Goal: Task Accomplishment & Management: Use online tool/utility

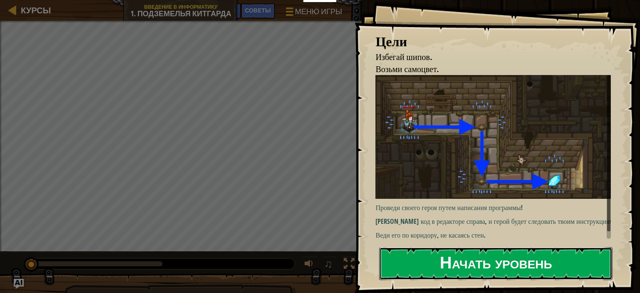
click at [444, 265] on button "Начать уровень" at bounding box center [496, 263] width 234 height 33
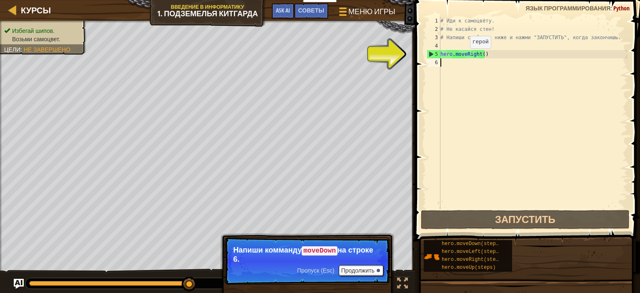
click at [463, 56] on div "# Иди к самоцвету. # Не касайся стен! # Напиши свой код ниже и нажми "ЗАПУСТИТЬ…" at bounding box center [533, 121] width 189 height 208
type textarea "hero.moveRight()"
click at [439, 64] on div "6" at bounding box center [434, 62] width 14 height 8
click at [445, 63] on div "# Иди к самоцвету. # Не касайся стен! # Напиши свой код ниже и нажми "ЗАПУСТИТЬ…" at bounding box center [533, 121] width 189 height 208
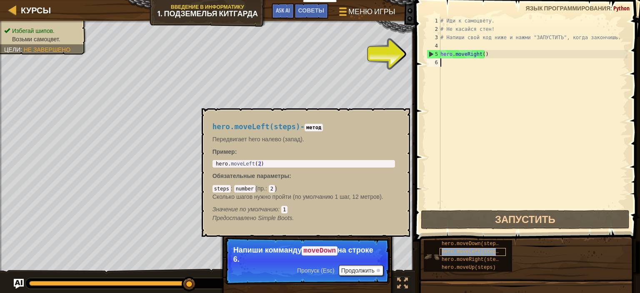
click at [479, 249] on span "hero.moveLeft(steps)" at bounding box center [472, 252] width 60 height 6
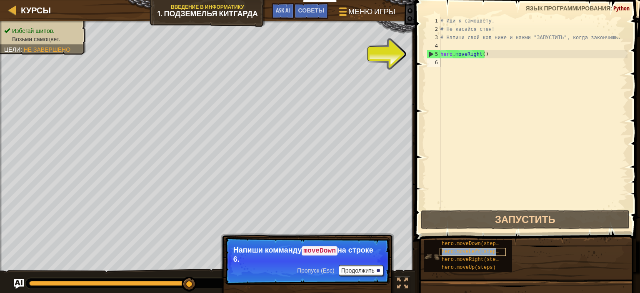
click at [479, 249] on span "hero.moveLeft(steps)" at bounding box center [472, 252] width 60 height 6
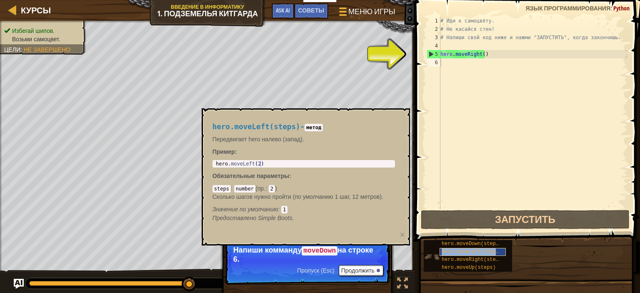
click at [479, 249] on span "hero.moveLeft(steps)" at bounding box center [472, 252] width 60 height 6
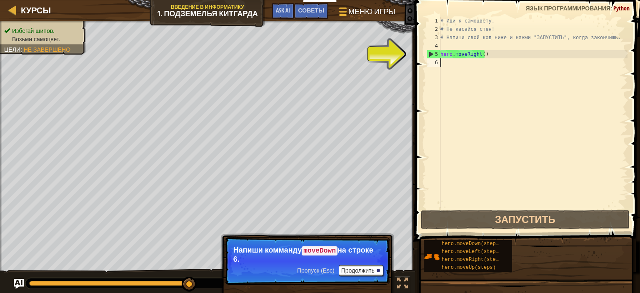
click at [451, 60] on div "# Иди к самоцвету. # Не касайся стен! # Напиши свой код ниже и нажми "ЗАПУСТИТЬ…" at bounding box center [533, 121] width 189 height 208
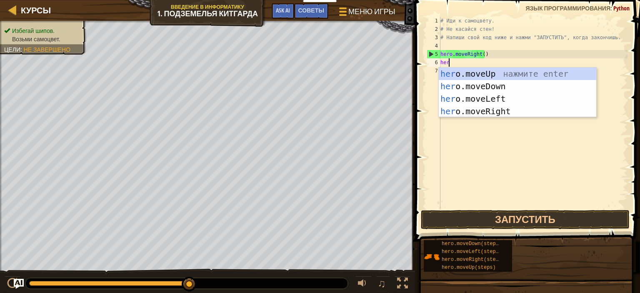
type textarea "hero"
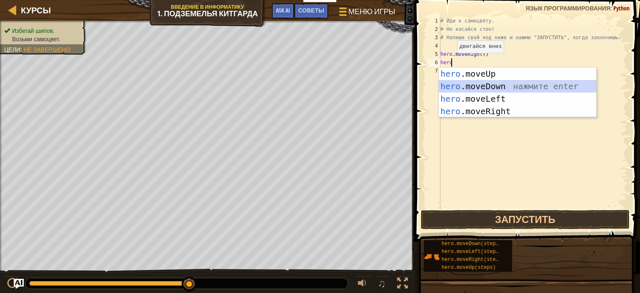
click at [483, 86] on div "hero .moveUp нажмите enter hero .moveDown нажмите enter hero .moveLeft нажмите …" at bounding box center [518, 105] width 158 height 75
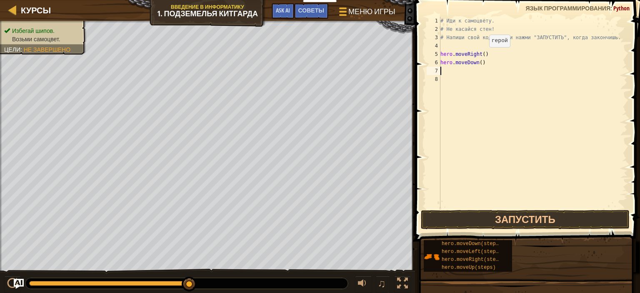
click at [482, 55] on div "# Иди к самоцвету. # Не касайся стен! # Напиши свой код ниже и нажми "ЗАПУСТИТЬ…" at bounding box center [533, 121] width 189 height 208
click at [479, 63] on div "# Иди к самоцвету. # Не касайся стен! # Напиши свой код ниже и нажми "ЗАПУСТИТЬ…" at bounding box center [533, 121] width 189 height 208
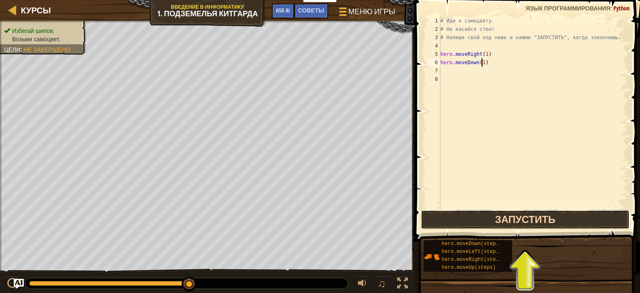
click at [504, 221] on button "Запустить" at bounding box center [525, 219] width 209 height 19
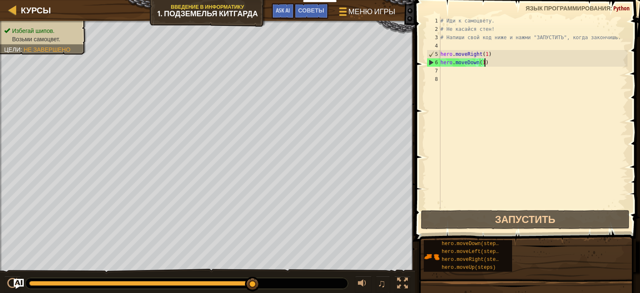
click at [487, 61] on div "# Иди к самоцвету. # Не касайся стен! # Напиши свой код ниже и нажми "ЗАПУСТИТЬ…" at bounding box center [533, 121] width 189 height 208
drag, startPoint x: 491, startPoint y: 55, endPoint x: 442, endPoint y: 52, distance: 48.9
click at [442, 52] on div "# Иди к самоцвету. # Не касайся стен! # Напиши свой код ниже и нажми "ЗАПУСТИТЬ…" at bounding box center [533, 121] width 189 height 208
type textarea "hero.moveRight(1)"
click at [451, 70] on div "# Иди к самоцвету. # Не касайся стен! # Напиши свой код ниже и нажми "ЗАПУСТИТЬ…" at bounding box center [533, 121] width 189 height 208
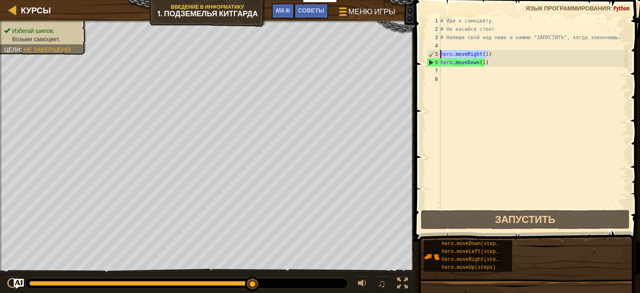
scroll to position [4, 0]
paste textarea "hero.moveRight(1)"
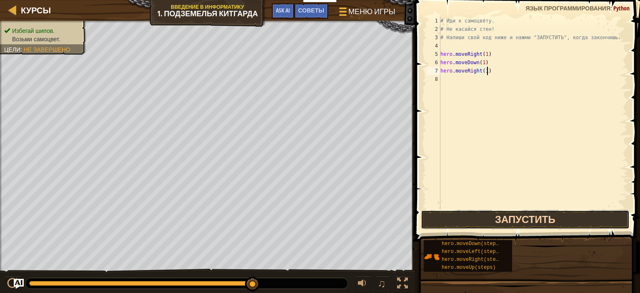
click at [483, 216] on button "Запустить" at bounding box center [525, 219] width 209 height 19
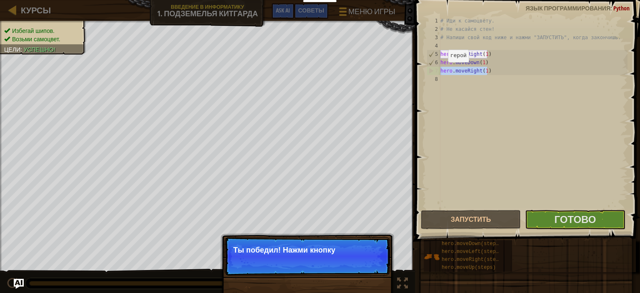
drag, startPoint x: 500, startPoint y: 67, endPoint x: 441, endPoint y: 70, distance: 58.9
click at [441, 70] on div "# Иди к самоцвету. # Не касайся стен! # Напиши свой код ниже и нажми "ЗАПУСТИТЬ…" at bounding box center [533, 121] width 189 height 208
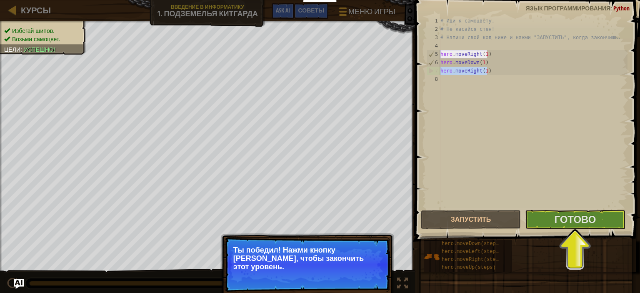
click at [494, 63] on div "# Иди к самоцвету. # Не касайся стен! # Напиши свой код ниже и нажми "ЗАПУСТИТЬ…" at bounding box center [533, 121] width 189 height 208
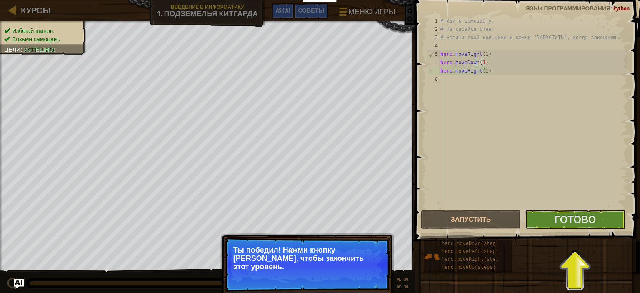
click at [495, 68] on div "# Иди к самоцвету. # Не касайся стен! # Напиши свой код ниже и нажми "ЗАПУСТИТЬ…" at bounding box center [533, 121] width 189 height 208
type textarea "hero.moveRight(1)"
click at [495, 68] on div "# Иди к самоцвету. # Не касайся стен! # Напиши свой код ниже и нажми "ЗАПУСТИТЬ…" at bounding box center [533, 121] width 189 height 208
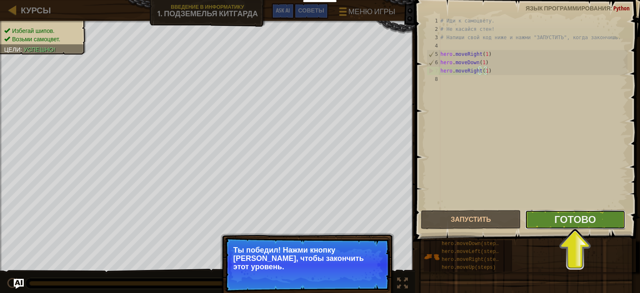
click at [569, 228] on button "Готово" at bounding box center [575, 219] width 100 height 19
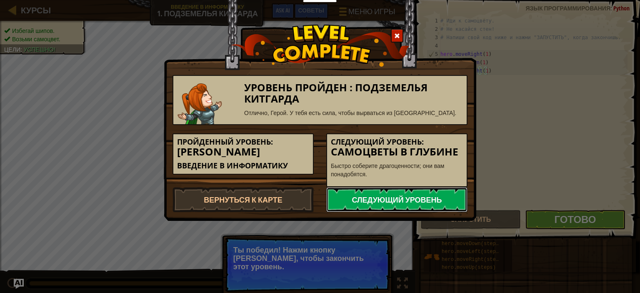
click at [389, 197] on link "Следующий уровень" at bounding box center [396, 199] width 141 height 25
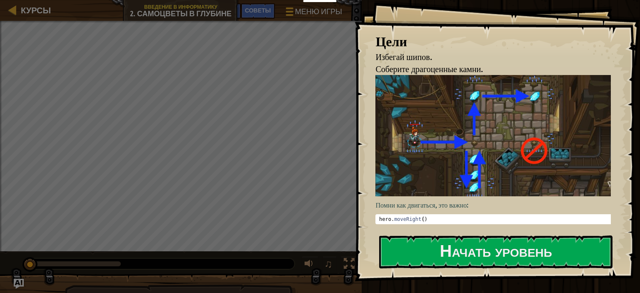
type textarea "hero.moveRight()"
click at [424, 216] on div "hero . moveRight ( )" at bounding box center [497, 225] width 238 height 18
click at [421, 216] on div "hero . moveRight ( )" at bounding box center [497, 225] width 238 height 18
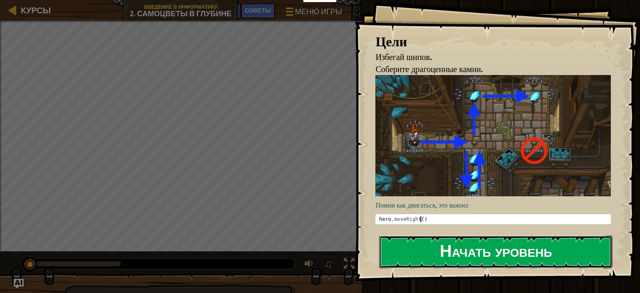
click at [469, 253] on button "Начать уровень" at bounding box center [496, 252] width 234 height 33
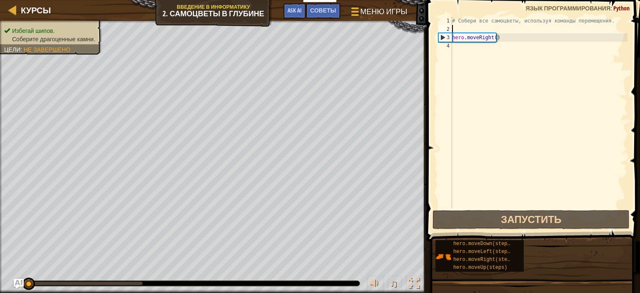
drag, startPoint x: 497, startPoint y: 28, endPoint x: 500, endPoint y: 36, distance: 8.3
click at [500, 36] on div "# Собери все самоцветы, используя команды перемещения. hero . moveRight ( )" at bounding box center [539, 121] width 177 height 208
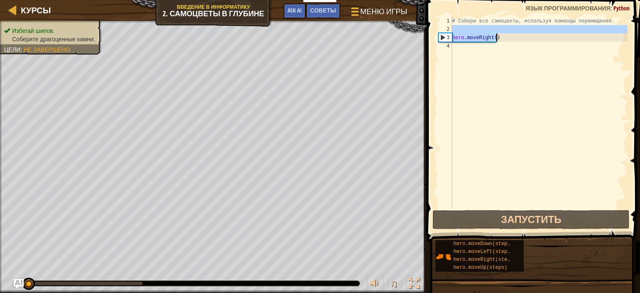
drag, startPoint x: 500, startPoint y: 36, endPoint x: 495, endPoint y: 38, distance: 5.7
click at [500, 37] on div "# Собери все самоцветы, используя команды перемещения. hero . moveRight ( )" at bounding box center [539, 113] width 177 height 192
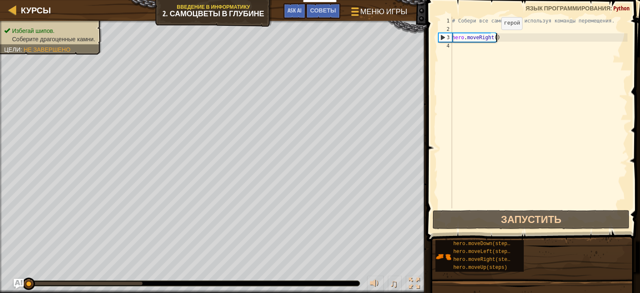
click at [495, 38] on div "# Собери все самоцветы, используя команды перемещения. hero . moveRight ( )" at bounding box center [539, 121] width 177 height 208
type textarea "hero.moveRight(1)"
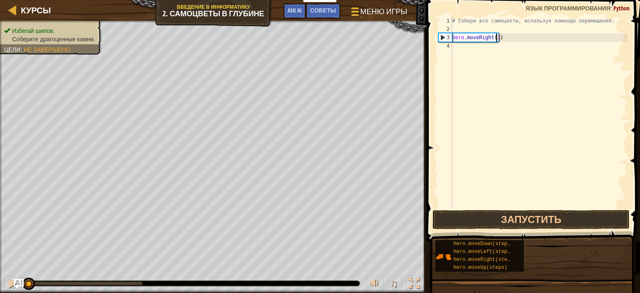
click at [510, 35] on div "# Собери все самоцветы, используя команды перемещения. hero . moveRight ( 1 )" at bounding box center [539, 121] width 177 height 208
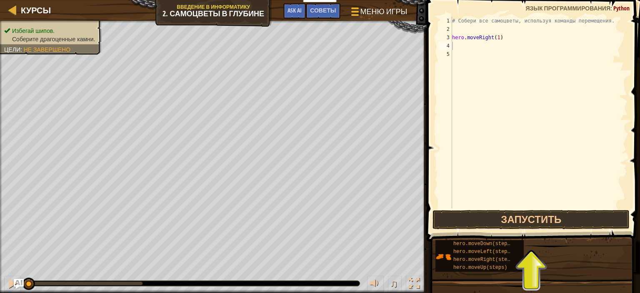
click at [615, 30] on div "# Собери все самоцветы, используя команды перемещения. hero . moveRight ( 1 )" at bounding box center [539, 121] width 177 height 208
click at [455, 46] on div "# Собери все самоцветы, используя команды перемещения. hero . moveRight ( 1 )" at bounding box center [539, 121] width 177 height 208
click at [502, 38] on div "# Собери все самоцветы, используя команды перемещения. hero . moveRight ( 1 )" at bounding box center [539, 121] width 177 height 208
type textarea "hero.moveRight(1)"
click at [423, 0] on html "Мои панели мониторинга CodeCombat Учительская Панель Панель учителя Ozaria Reso…" at bounding box center [320, 0] width 640 height 0
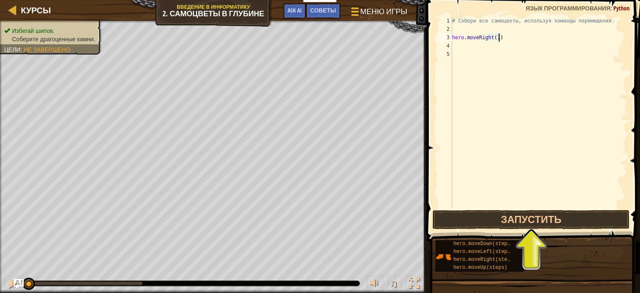
click at [510, 35] on div "# Собери все самоцветы, используя команды перемещения. hero . moveRight ( 1 )" at bounding box center [539, 121] width 177 height 208
click at [505, 36] on div "# Собери все самоцветы, используя команды перемещения. hero . moveRight ( 1 )" at bounding box center [539, 121] width 177 height 208
type textarea "h"
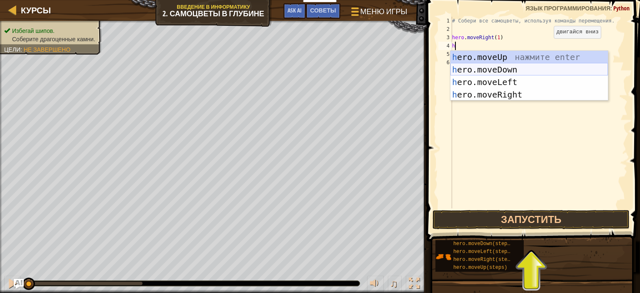
click at [517, 69] on div "h ero.moveUp нажмите enter h ero.moveDown нажмите enter h ero.moveLeft нажмите …" at bounding box center [530, 88] width 158 height 75
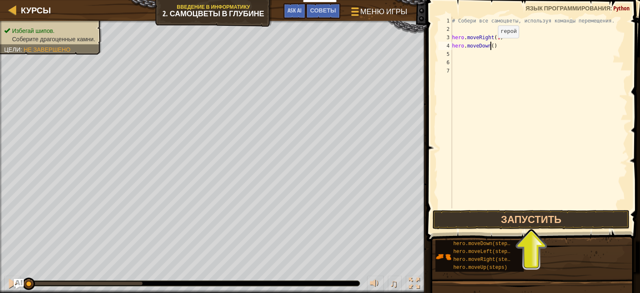
click at [491, 46] on div "# Собери все самоцветы, используя команды перемещения. hero . moveRight ( 1 ) h…" at bounding box center [539, 121] width 177 height 208
type textarea "hero.moveDown(1)"
click at [497, 45] on div "# Собери все самоцветы, используя команды перемещения. hero . moveRight ( 1 ) h…" at bounding box center [539, 121] width 177 height 208
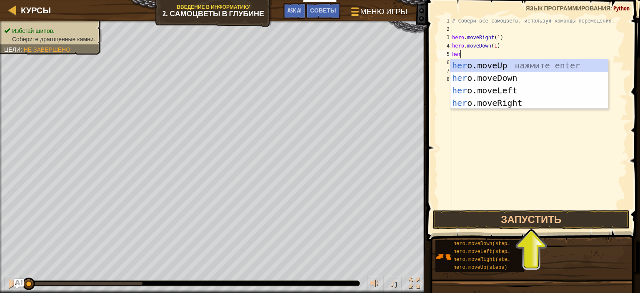
type textarea "hero"
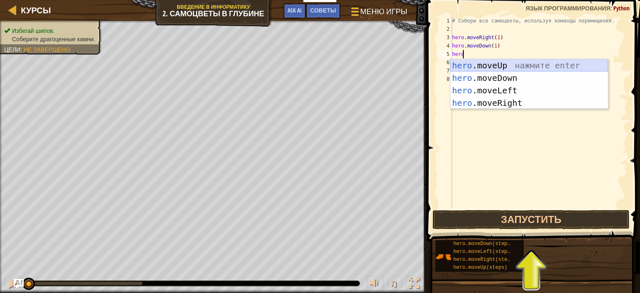
click at [515, 64] on div "hero .moveUp нажмите enter hero .moveDown нажмите enter hero .moveLeft нажмите …" at bounding box center [530, 96] width 158 height 75
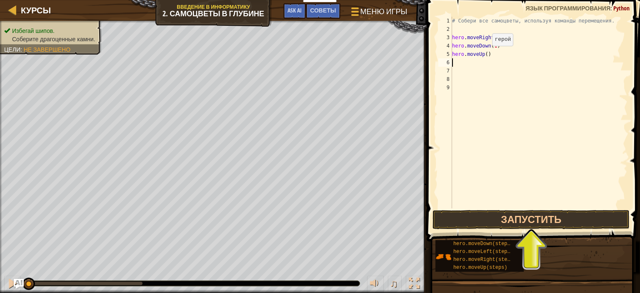
click at [485, 54] on div "# Собери все самоцветы, используя команды перемещения. hero . moveRight ( 1 ) h…" at bounding box center [539, 121] width 177 height 208
type textarea "hero.moveUp(1)"
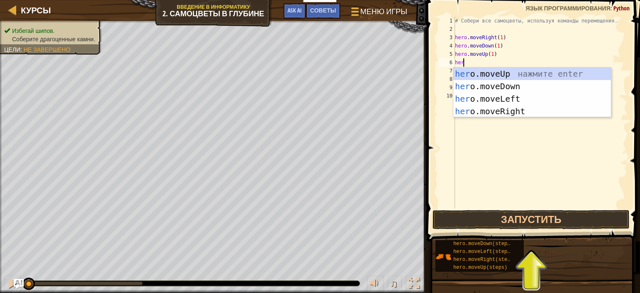
type textarea "hero"
click at [495, 69] on div "hero .moveUp нажмите enter hero .moveDown нажмите enter hero .moveLeft нажмите …" at bounding box center [533, 105] width 158 height 75
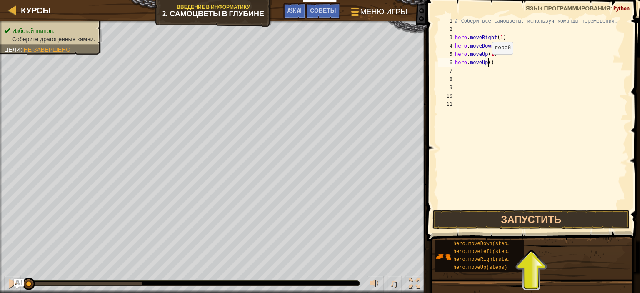
click at [488, 63] on div "# Собери все самоцветы, используя команды перемещения. hero . moveRight ( 1 ) h…" at bounding box center [541, 121] width 175 height 208
type textarea "hero.moveUp(1)"
click at [500, 60] on div "# Собери все самоцветы, используя команды перемещения. hero . moveRight ( 1 ) h…" at bounding box center [541, 121] width 175 height 208
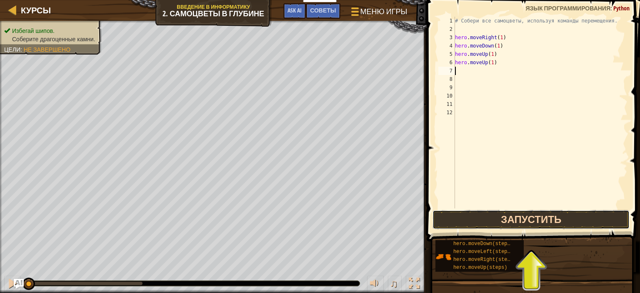
click at [474, 216] on button "Запустить" at bounding box center [531, 219] width 197 height 19
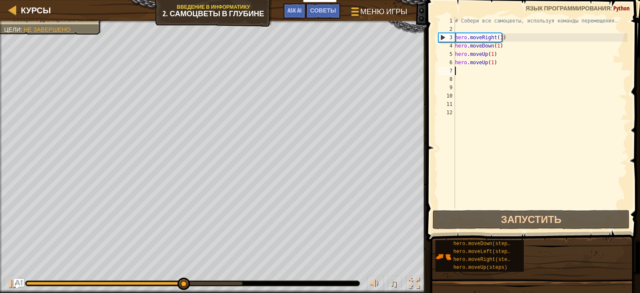
click at [499, 60] on div "# Собери все самоцветы, используя команды перемещения. hero . moveRight ( 1 ) h…" at bounding box center [541, 121] width 175 height 208
type textarea "hero.moveUp(1)"
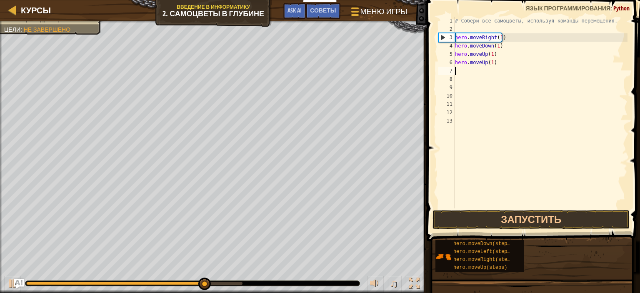
type textarea "h"
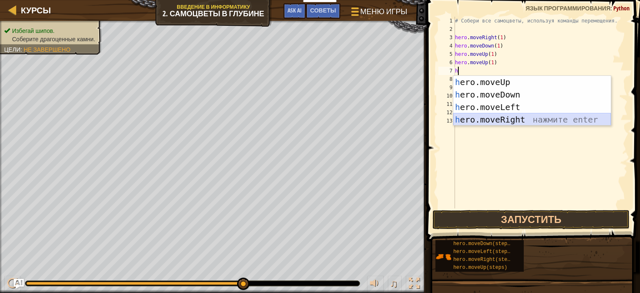
drag, startPoint x: 506, startPoint y: 114, endPoint x: 457, endPoint y: 89, distance: 55.6
click at [506, 114] on div "h ero.moveUp нажмите enter h ero.moveDown нажмите enter h ero.moveLeft нажмите …" at bounding box center [533, 113] width 158 height 75
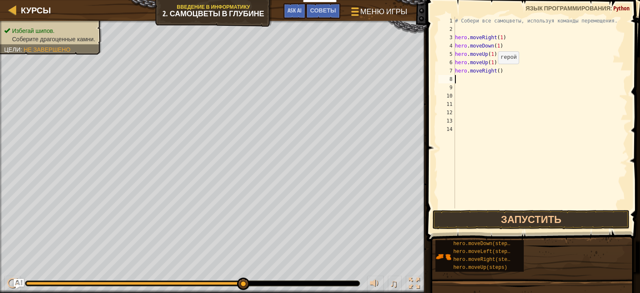
click at [494, 72] on div "# Собери все самоцветы, используя команды перемещения. hero . moveRight ( 1 ) h…" at bounding box center [541, 121] width 175 height 208
click at [498, 72] on div "# Собери все самоцветы, используя команды перемещения. hero . moveRight ( 1 ) h…" at bounding box center [541, 121] width 175 height 208
click at [495, 71] on div "# Собери все самоцветы, используя команды перемещения. hero . moveRight ( 1 ) h…" at bounding box center [541, 121] width 175 height 208
click at [493, 72] on div "# Собери все самоцветы, используя команды перемещения. hero . moveRight ( 1 ) h…" at bounding box center [541, 113] width 174 height 192
click at [496, 73] on div "# Собери все самоцветы, используя команды перемещения. hero . moveRight ( 1 ) h…" at bounding box center [541, 121] width 175 height 208
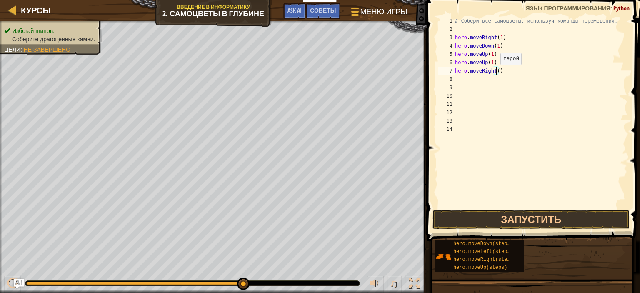
type textarea "hero.moveRight(1)"
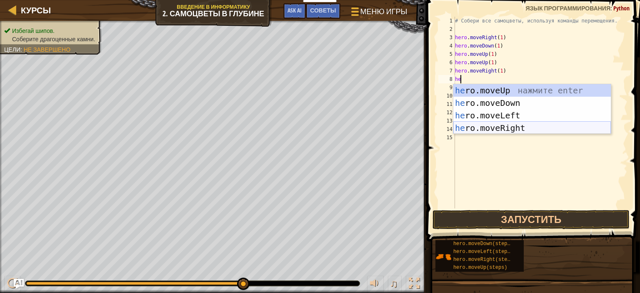
type textarea "h"
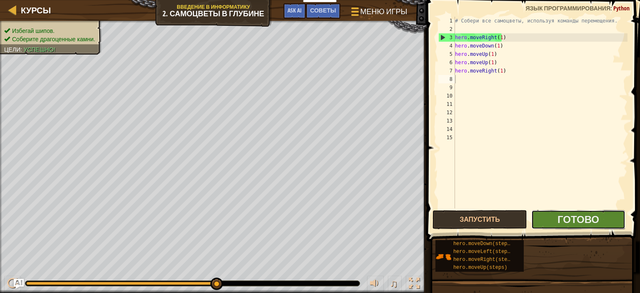
click at [543, 214] on button "Готово" at bounding box center [579, 219] width 94 height 19
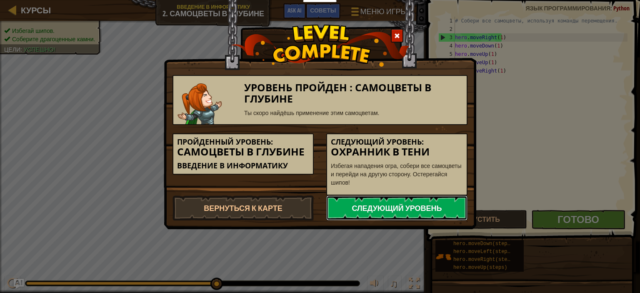
click at [394, 200] on link "Следующий уровень" at bounding box center [396, 208] width 141 height 25
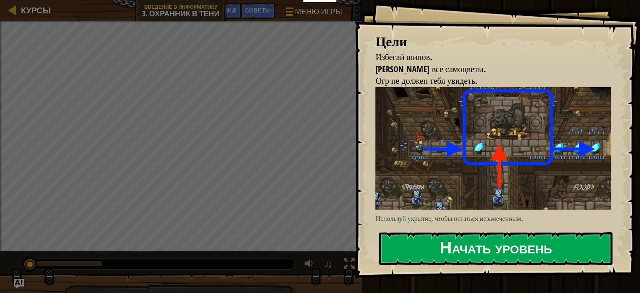
click at [514, 279] on div at bounding box center [496, 283] width 234 height 19
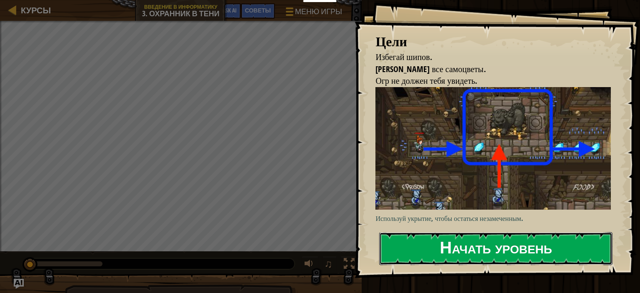
click at [456, 249] on button "Начать уровень" at bounding box center [496, 248] width 234 height 33
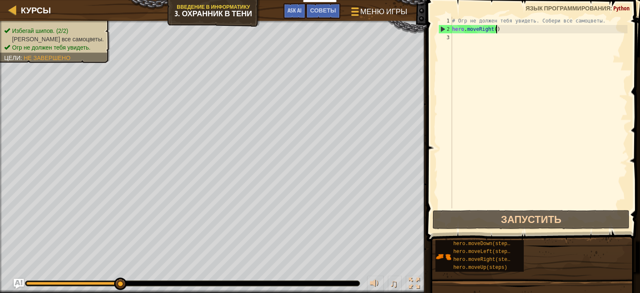
click at [515, 31] on div "# Огр не должен тебя увидеть. Собери все самоцветы. hero . moveRight ( )" at bounding box center [539, 121] width 177 height 208
click at [493, 31] on div "# Огр не должен тебя увидеть. Собери все самоцветы. hero . moveRight ( )" at bounding box center [539, 121] width 177 height 208
type textarea "hero.moveRight(1)"
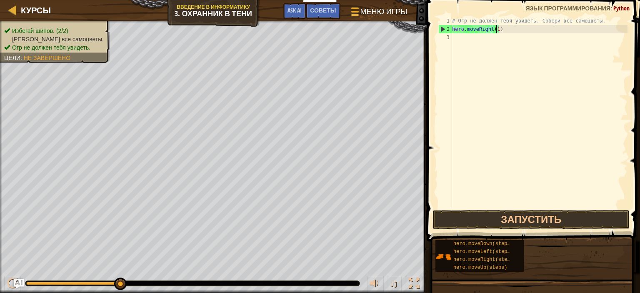
click at [507, 32] on div "# Огр не должен тебя увидеть. Собери все самоцветы. hero . moveRight ( 1 )" at bounding box center [539, 121] width 177 height 208
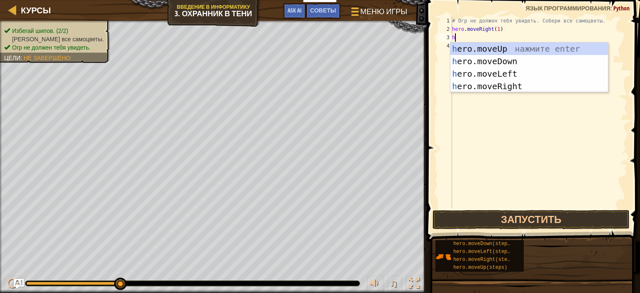
type textarea "he"
click at [472, 46] on div "he ro.moveUp нажмите enter he ro.moveDown нажмите enter he ro.moveLeft нажмите …" at bounding box center [530, 80] width 158 height 75
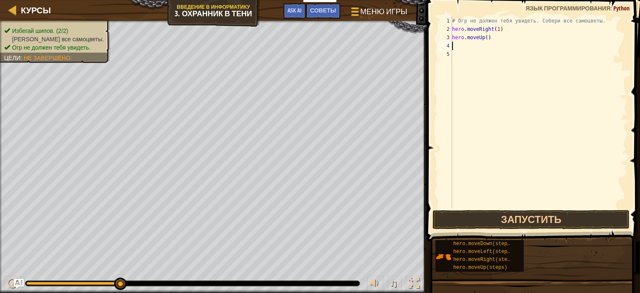
click at [487, 39] on div "# Огр не должен тебя увидеть. Собери все самоцветы. hero . moveRight ( 1 ) hero…" at bounding box center [539, 121] width 177 height 208
click at [485, 38] on div "# Огр не должен тебя увидеть. Собери все самоцветы. hero . moveRight ( 1 ) hero…" at bounding box center [539, 121] width 177 height 208
type textarea "hero.moveUp(1)"
click at [490, 38] on div "# Огр не должен тебя увидеть. Собери все самоцветы. hero . moveRight ( 1 ) hero…" at bounding box center [539, 121] width 177 height 208
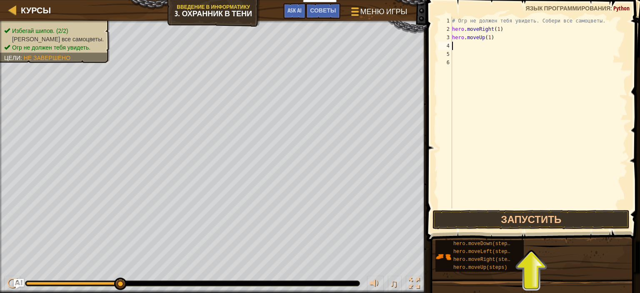
scroll to position [4, 0]
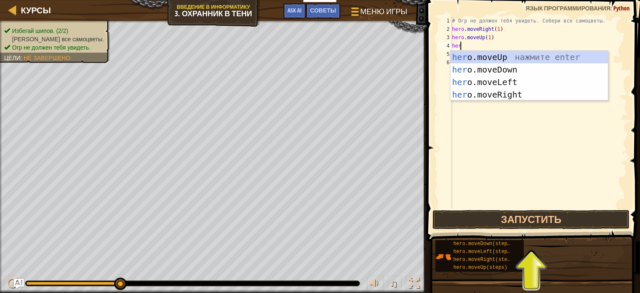
type textarea "hero"
click at [493, 93] on div "hero .moveUp нажмите enter hero .moveDown нажмите enter hero .moveLeft нажмите …" at bounding box center [530, 88] width 158 height 75
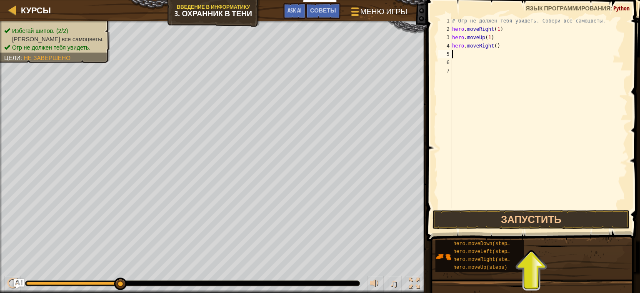
click at [500, 48] on div "# Огр не должен тебя увидеть. Собери все самоцветы. hero . moveRight ( 1 ) hero…" at bounding box center [539, 121] width 177 height 208
type textarea "hero.moveRight()"
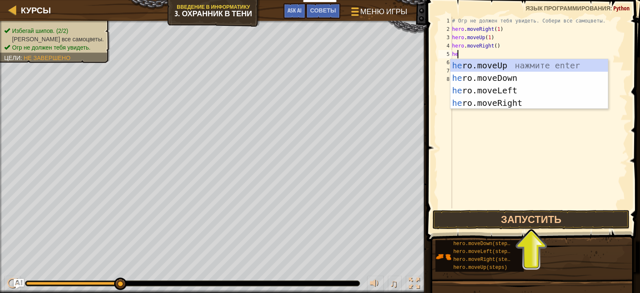
type textarea "hero"
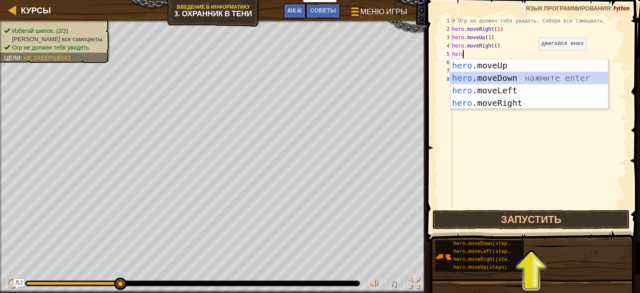
click at [511, 77] on div "hero .moveUp нажмите enter hero .moveDown нажмите enter hero .moveLeft нажмите …" at bounding box center [530, 96] width 158 height 75
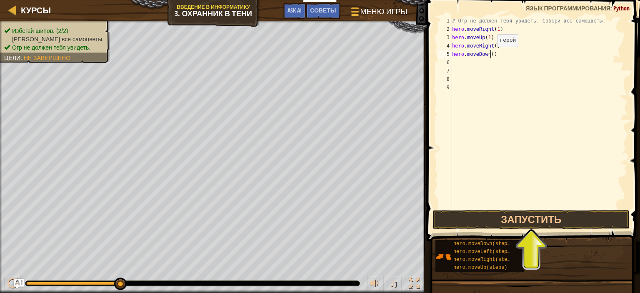
click at [490, 55] on div "# Огр не должен тебя увидеть. Собери все самоцветы. hero . moveRight ( 1 ) hero…" at bounding box center [539, 121] width 177 height 208
click at [493, 45] on div "# Огр не должен тебя увидеть. Собери все самоцветы. hero . moveRight ( 1 ) hero…" at bounding box center [539, 121] width 177 height 208
click at [500, 57] on div "# Огр не должен тебя увидеть. Собери все самоцветы. hero . moveRight ( 1 ) hero…" at bounding box center [539, 121] width 177 height 208
type textarea "hero.moveDown(1)"
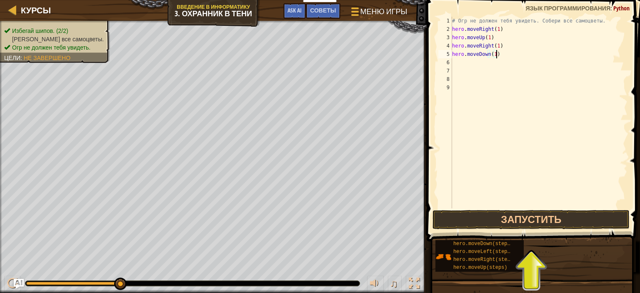
scroll to position [4, 0]
type textarea "h"
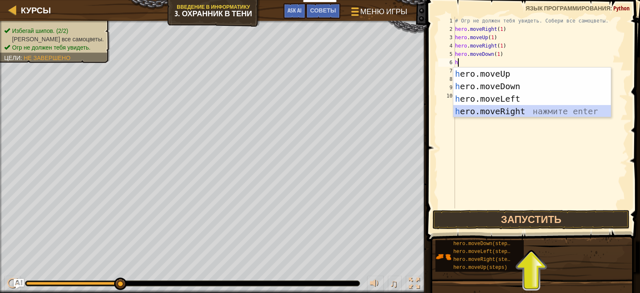
click at [511, 111] on div "h ero.moveUp нажмите enter h ero.moveDown нажмите enter h ero.moveLeft нажмите …" at bounding box center [533, 105] width 158 height 75
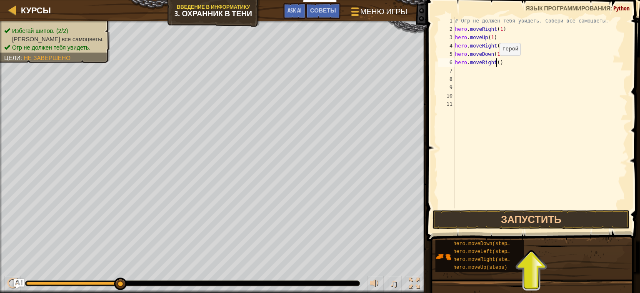
click at [495, 63] on div "# Огр не должен тебя увидеть. Собери все самоцветы. hero . moveRight ( 1 ) hero…" at bounding box center [541, 121] width 175 height 208
type textarea "hero.moveRight(1)"
click at [517, 216] on button "Запустить" at bounding box center [531, 219] width 197 height 19
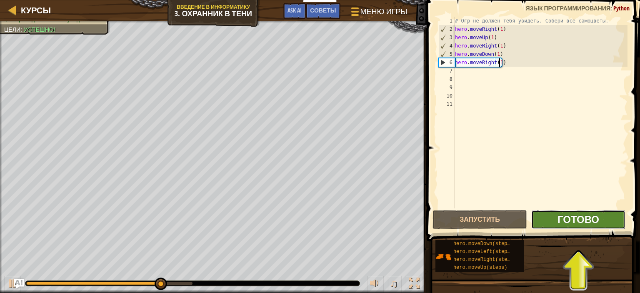
click at [579, 222] on span "Готово" at bounding box center [579, 219] width 42 height 13
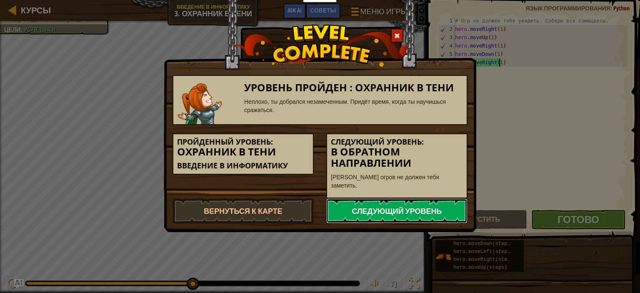
click at [345, 198] on link "Следующий уровень" at bounding box center [396, 210] width 141 height 25
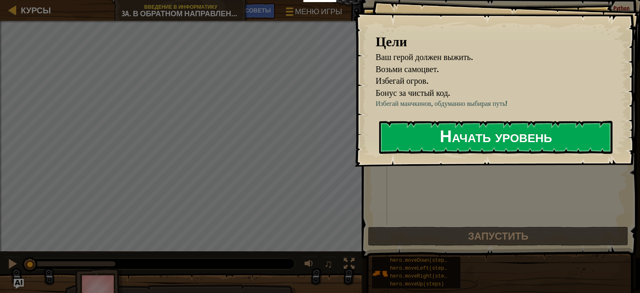
click at [423, 132] on button "Начать уровень" at bounding box center [496, 137] width 234 height 33
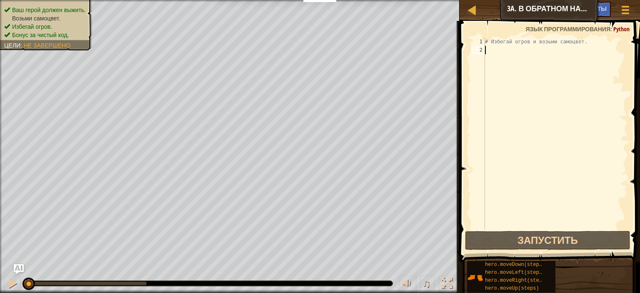
scroll to position [4, 0]
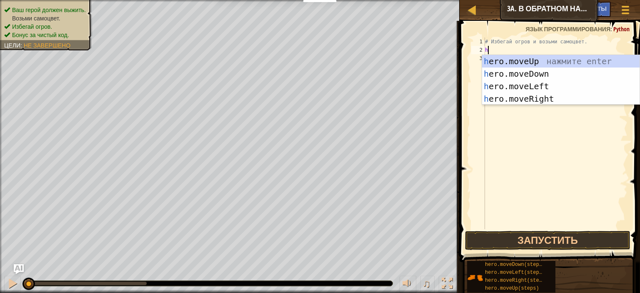
type textarea "he"
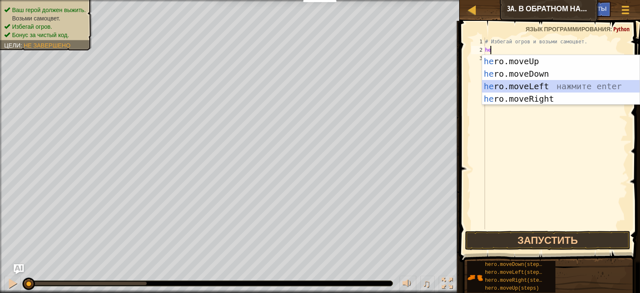
click at [554, 90] on div "he ro.moveUp нажмите enter he ro.moveDown нажмите enter he ro.moveLeft нажмите …" at bounding box center [561, 92] width 158 height 75
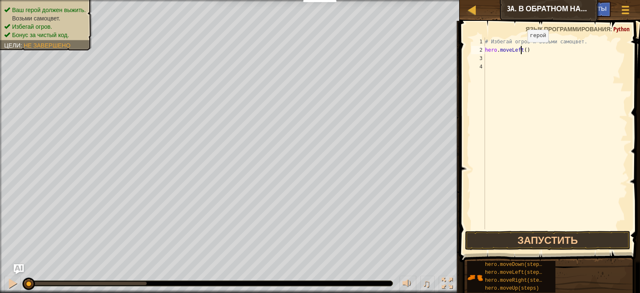
click at [520, 50] on div "# Избегай огров и возьми самоцвет. hero . moveLeft ( )" at bounding box center [556, 142] width 144 height 208
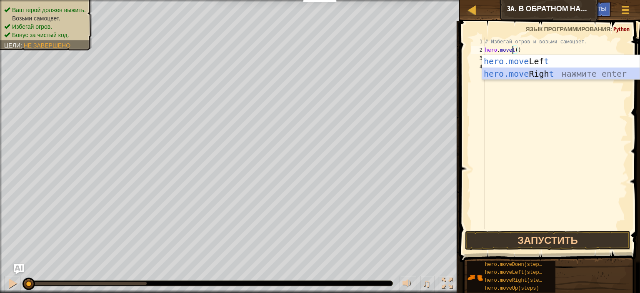
click at [532, 71] on div "hero.move Lef t нажмите enter hero.move Righ t нажмите enter" at bounding box center [561, 80] width 158 height 50
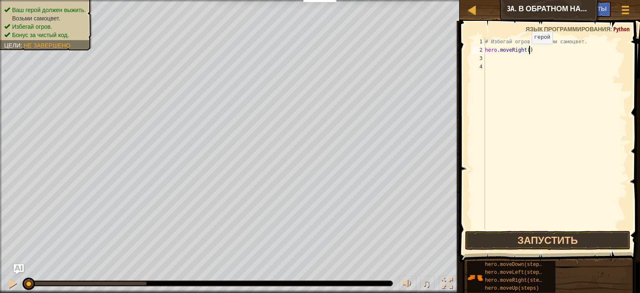
click at [525, 52] on div "# Избегай огров и возьми самоцвет. hero . moveRight ( )" at bounding box center [556, 142] width 144 height 208
click at [585, 45] on div "# Избегай огров и возьми самоцвет. hero . moveRight ( )" at bounding box center [556, 142] width 144 height 208
type textarea "# Избегай огров и возьми самоцвет."
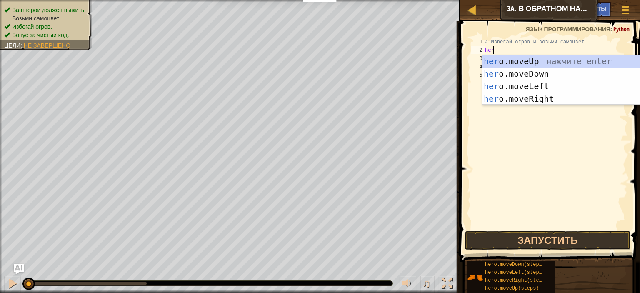
type textarea "hero"
click at [535, 70] on div "hero .moveUp нажмите enter hero .moveDown нажмите enter hero .moveLeft нажмите …" at bounding box center [561, 92] width 158 height 75
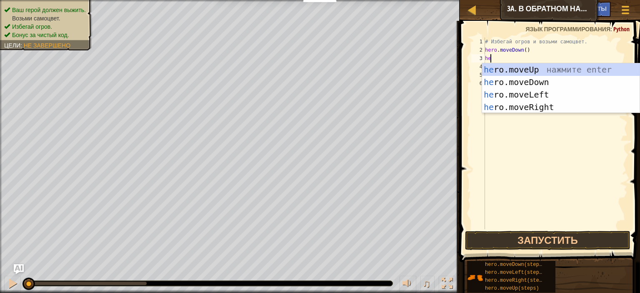
type textarea "hero"
click at [571, 105] on div "hero .moveUp нажмите enter hero .moveDown нажмите enter hero .moveLeft нажмите …" at bounding box center [561, 100] width 158 height 75
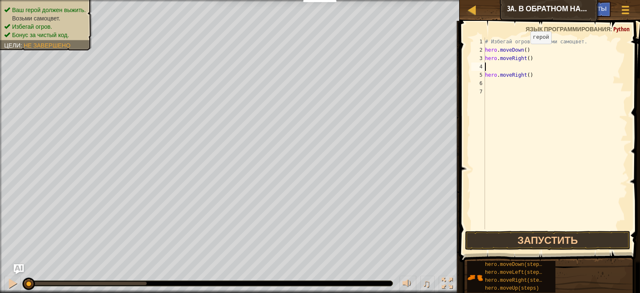
click at [524, 52] on div "# Избегай огров и возьми самоцвет. hero . moveDown ( ) hero . moveRight ( ) her…" at bounding box center [556, 142] width 144 height 208
type textarea "hero.moveRight(1)"
click at [497, 236] on button "Запустить" at bounding box center [548, 240] width 166 height 19
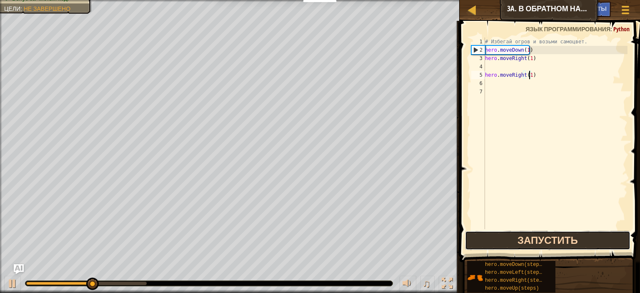
click at [506, 239] on button "Запустить" at bounding box center [548, 240] width 166 height 19
click at [500, 239] on button "Запустить" at bounding box center [548, 240] width 166 height 19
click at [502, 241] on button "Запустить" at bounding box center [548, 240] width 166 height 19
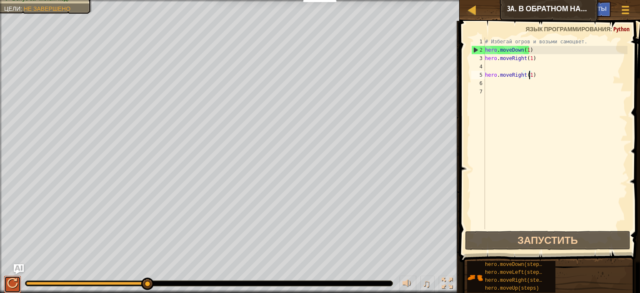
click at [14, 286] on div at bounding box center [12, 283] width 11 height 11
click at [0, 0] on div at bounding box center [0, 0] width 0 height 0
click at [14, 286] on div at bounding box center [12, 283] width 11 height 11
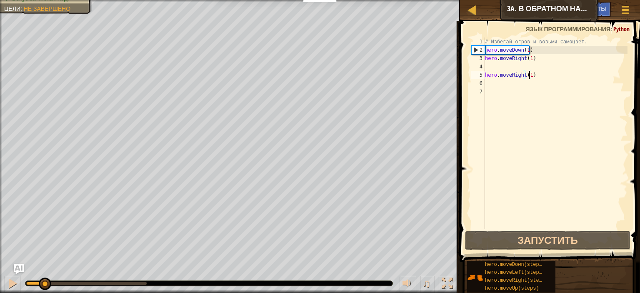
click at [538, 58] on div "# Избегай огров и возьми самоцвет. hero . moveDown ( 1 ) hero . moveRight ( 1 )…" at bounding box center [556, 142] width 144 height 208
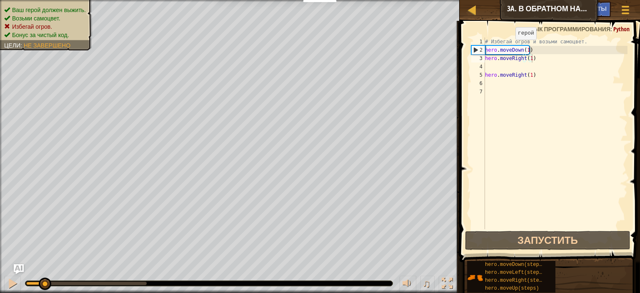
drag, startPoint x: 33, startPoint y: 6, endPoint x: 43, endPoint y: 42, distance: 37.2
click at [42, 35] on li "Бонус за чистый код." at bounding box center [45, 35] width 82 height 8
click at [18, 25] on span "Избегай огров." at bounding box center [32, 26] width 40 height 7
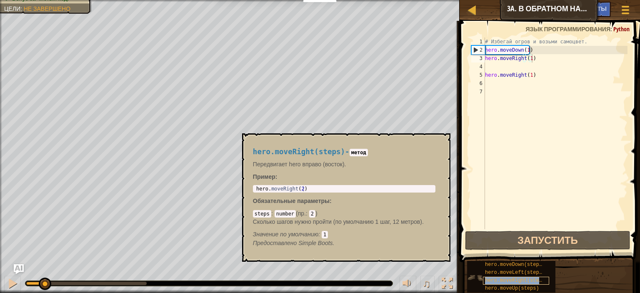
click at [530, 277] on div "hero.moveRight(steps)" at bounding box center [516, 281] width 66 height 8
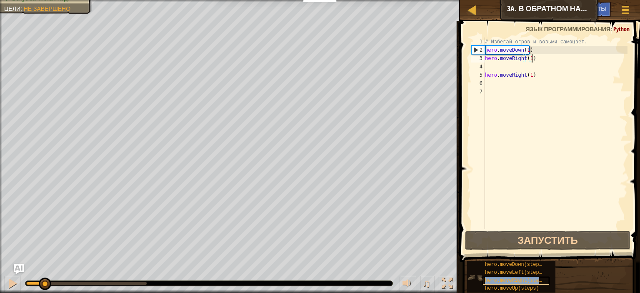
click at [530, 277] on div "hero.moveRight(steps)" at bounding box center [516, 281] width 66 height 8
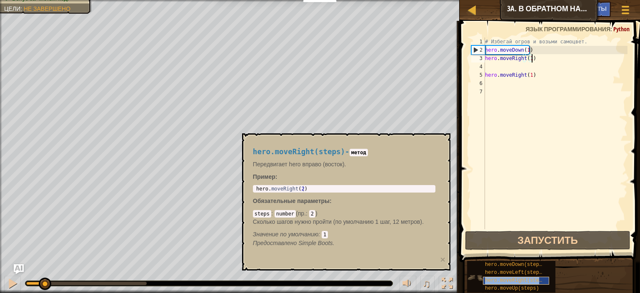
click at [528, 278] on span "hero.moveRight(steps)" at bounding box center [516, 281] width 63 height 6
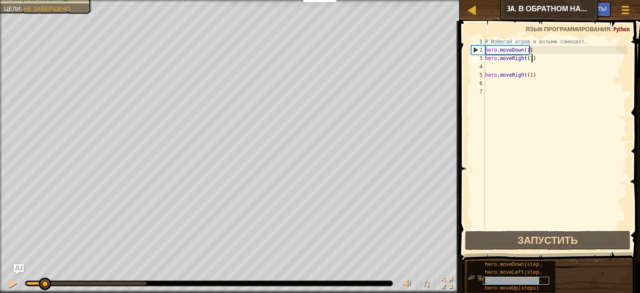
click at [528, 278] on span "hero.moveRight(steps)" at bounding box center [516, 281] width 63 height 6
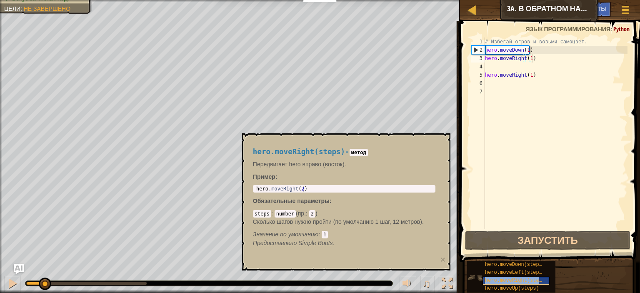
click at [528, 278] on span "hero.moveRight(steps)" at bounding box center [516, 281] width 63 height 6
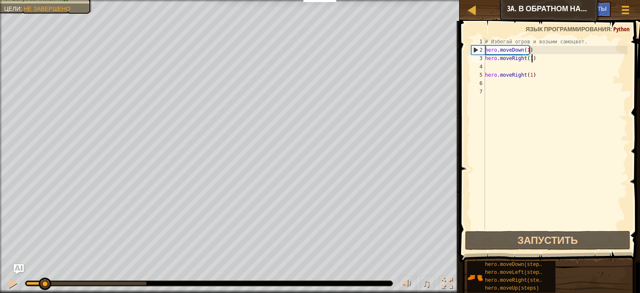
click at [495, 68] on div "# Избегай огров и возьми самоцвет. hero . moveDown ( 1 ) hero . moveRight ( 1 )…" at bounding box center [556, 142] width 144 height 208
click at [540, 66] on div "# Избегай огров и возьми самоцвет. hero . moveDown ( 1 ) hero . moveRight ( 1 )…" at bounding box center [556, 142] width 144 height 208
click at [536, 61] on div "# Избегай огров и возьми самоцвет. hero . moveDown ( 1 ) hero . moveRight ( 1 )…" at bounding box center [556, 142] width 144 height 208
click at [539, 51] on div "# Избегай огров и возьми самоцвет. hero . moveDown ( 1 ) hero . moveRight ( 1 )…" at bounding box center [556, 142] width 144 height 208
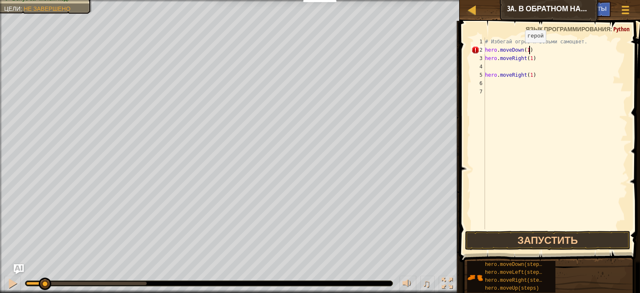
type textarea "hero.moveDown(1)"
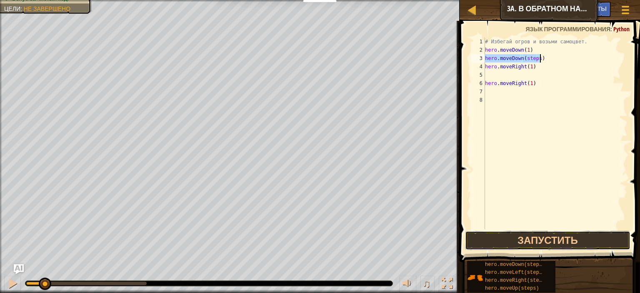
click at [488, 244] on button "Запустить" at bounding box center [548, 240] width 166 height 19
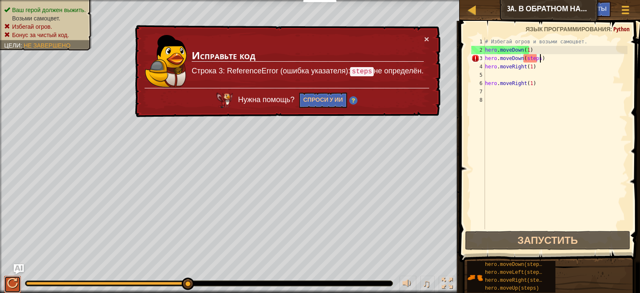
click at [10, 276] on button at bounding box center [12, 284] width 17 height 17
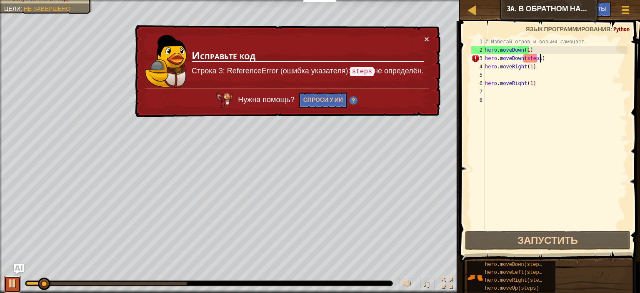
click at [12, 281] on div at bounding box center [12, 283] width 11 height 11
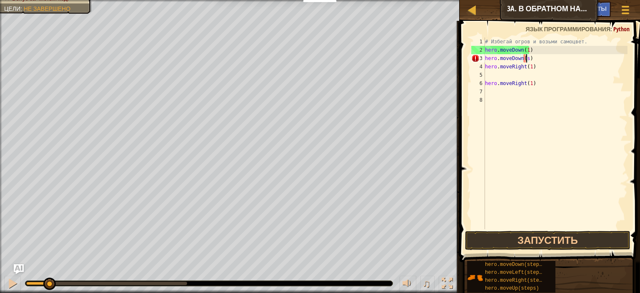
type textarea "hero.moveDown()"
click at [492, 72] on div "# Избегай огров и возьми самоцвет. hero . moveDown ( 1 ) hero . moveDown ( ) he…" at bounding box center [556, 142] width 144 height 208
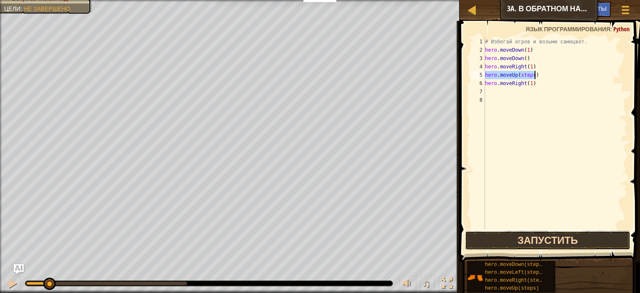
click at [520, 239] on button "Запустить" at bounding box center [548, 240] width 166 height 19
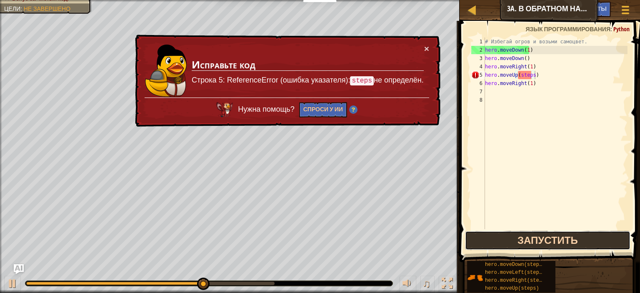
click at [502, 238] on button "Запустить" at bounding box center [548, 240] width 166 height 19
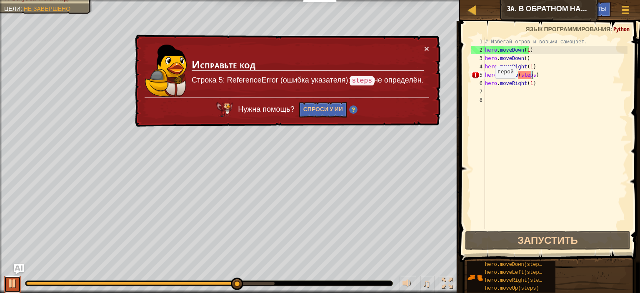
click at [13, 282] on div at bounding box center [12, 283] width 11 height 11
click at [8, 284] on div at bounding box center [12, 283] width 11 height 11
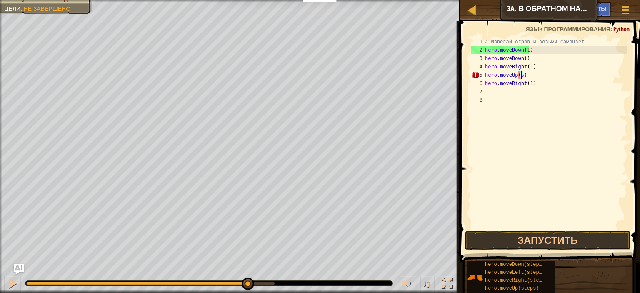
type textarea "hero.moveUp()"
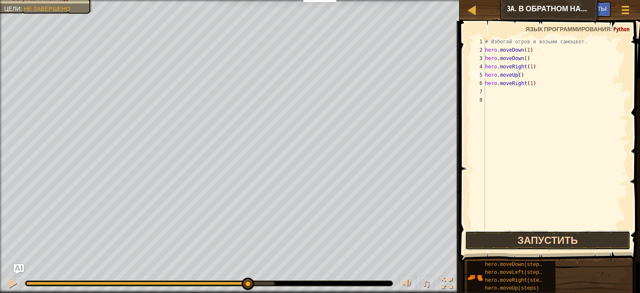
click at [535, 236] on button "Запустить" at bounding box center [548, 240] width 166 height 19
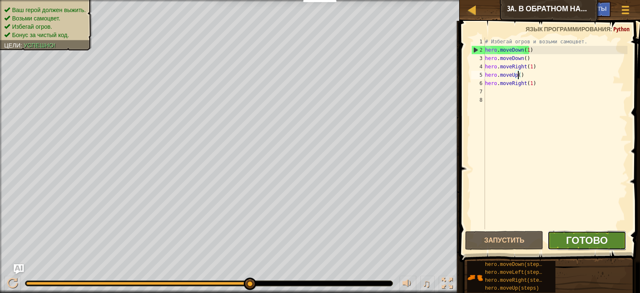
click at [594, 239] on span "Готово" at bounding box center [588, 240] width 42 height 13
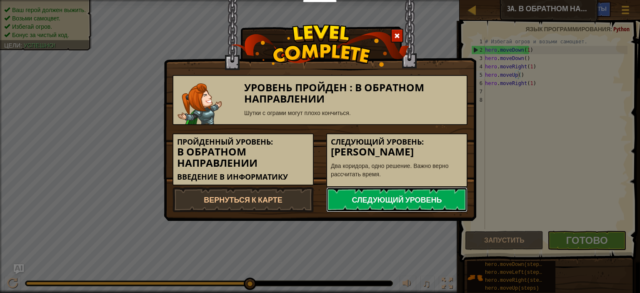
click at [430, 193] on link "Следующий уровень" at bounding box center [396, 199] width 141 height 25
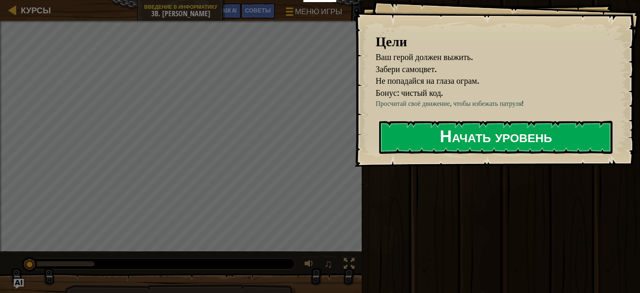
click at [408, 131] on button "Начать уровень" at bounding box center [496, 137] width 234 height 33
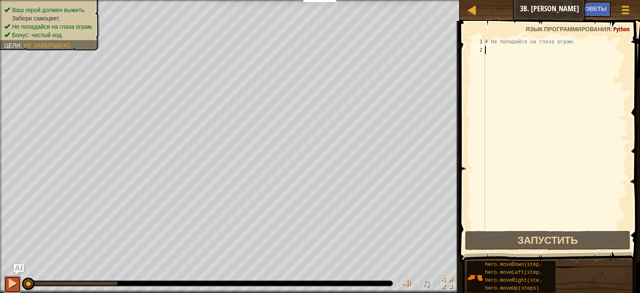
click at [12, 284] on div at bounding box center [12, 283] width 11 height 11
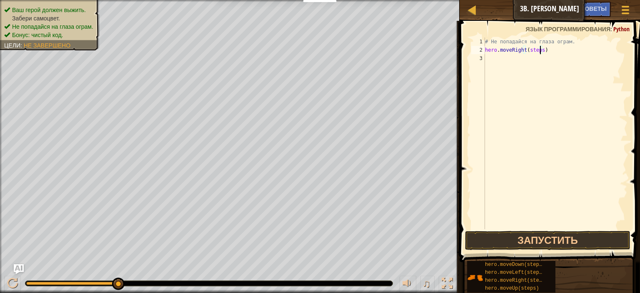
click at [540, 51] on div "# Не попадайся на глаза ограм. hero . moveRight ( steps )" at bounding box center [556, 142] width 144 height 208
click at [490, 231] on button "Запустить" at bounding box center [548, 240] width 166 height 19
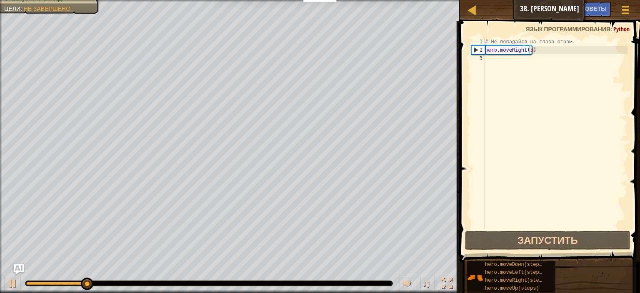
click at [528, 230] on span at bounding box center [550, 130] width 187 height 266
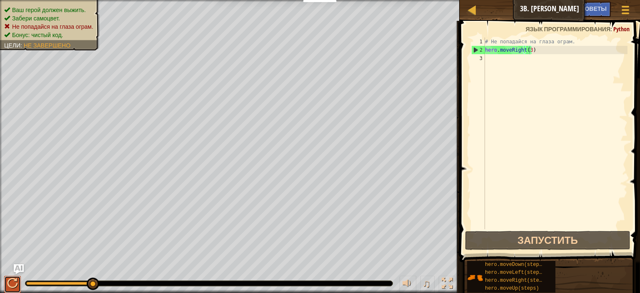
click at [13, 285] on div at bounding box center [12, 283] width 11 height 11
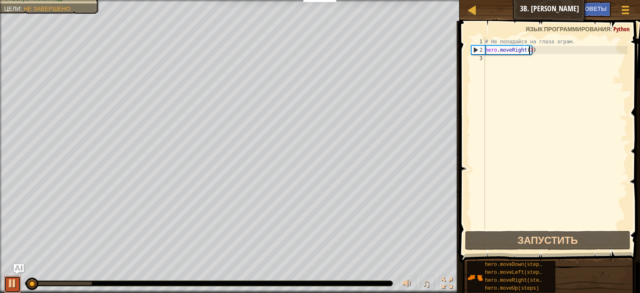
click at [10, 280] on div at bounding box center [12, 283] width 11 height 11
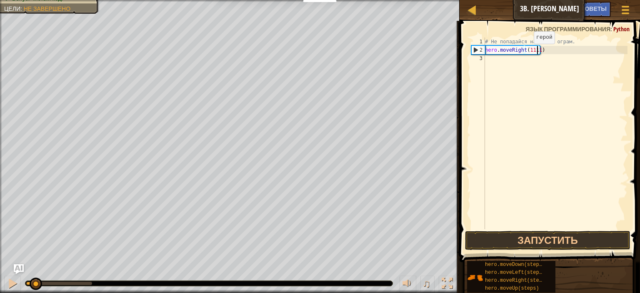
scroll to position [4, 4]
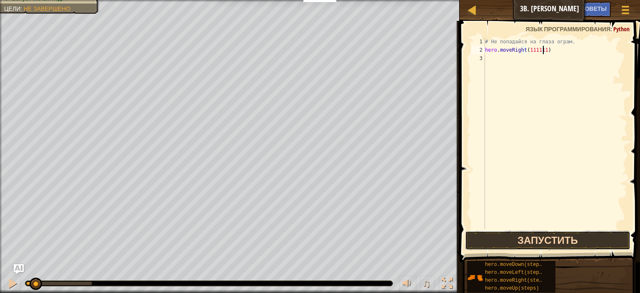
click at [507, 237] on button "Запустить" at bounding box center [548, 240] width 166 height 19
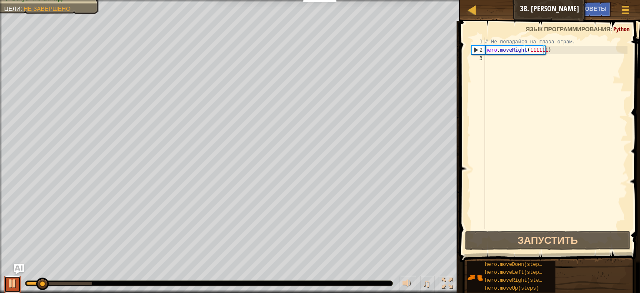
click at [15, 290] on button at bounding box center [12, 284] width 17 height 17
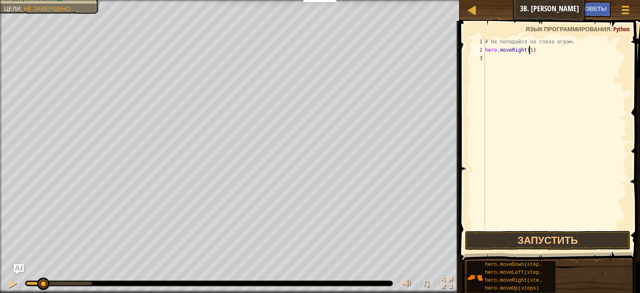
scroll to position [4, 3]
click at [536, 50] on div "# Не попадайся на глаза ограм. hero . moveRight ( 1 )" at bounding box center [556, 142] width 144 height 208
drag, startPoint x: 536, startPoint y: 50, endPoint x: 481, endPoint y: 50, distance: 54.6
click at [481, 50] on div "hero.moveRight(1) 1 2 3 # Не попадайся на глаза ограм. hero . moveRight ( 1 ) ה…" at bounding box center [549, 134] width 158 height 192
click at [535, 54] on div "# Не попадайся на глаза ограм. hero . moveRight ( 1 )" at bounding box center [556, 134] width 144 height 192
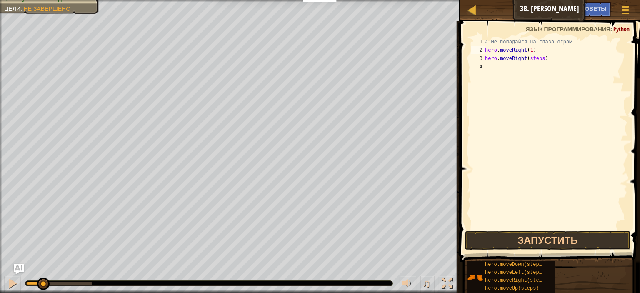
click at [533, 48] on div "# Не попадайся на глаза ограм. hero . moveRight ( 1 ) hero . moveRight ( steps )" at bounding box center [556, 142] width 144 height 208
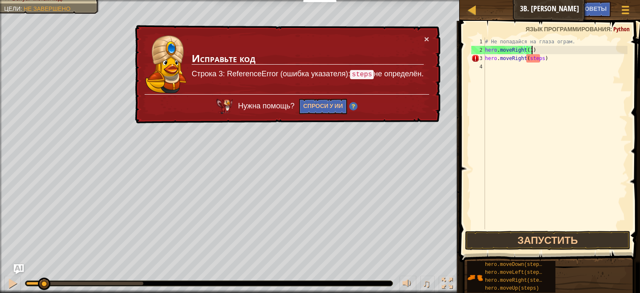
click at [550, 59] on div "# Не попадайся на глаза ограм. hero . moveRight ( 1 ) hero . moveRight ( steps )" at bounding box center [556, 142] width 144 height 208
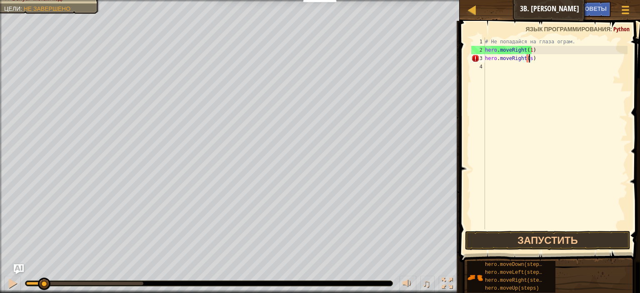
scroll to position [4, 3]
click at [536, 50] on div "# Не попадайся на глаза ограм. hero . moveRight ( 1 ) hero . moveRight ( )" at bounding box center [556, 142] width 144 height 208
type textarea "hero.moveRight(1)"
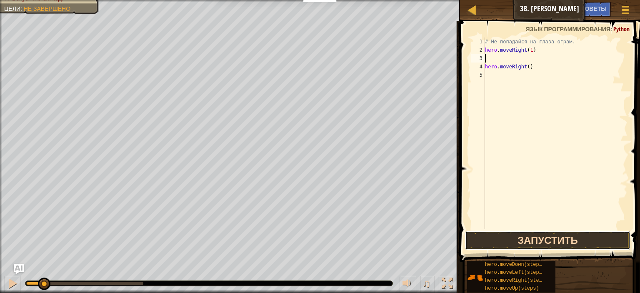
click at [567, 235] on button "Запустить" at bounding box center [548, 240] width 166 height 19
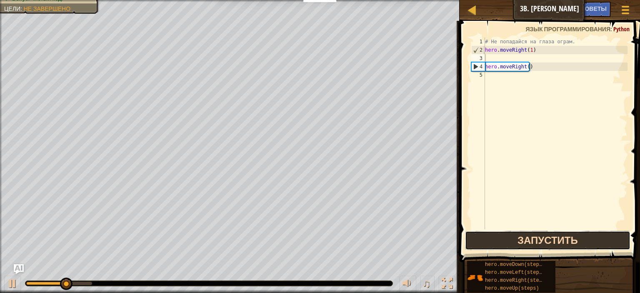
click at [567, 235] on button "Запустить" at bounding box center [548, 240] width 166 height 19
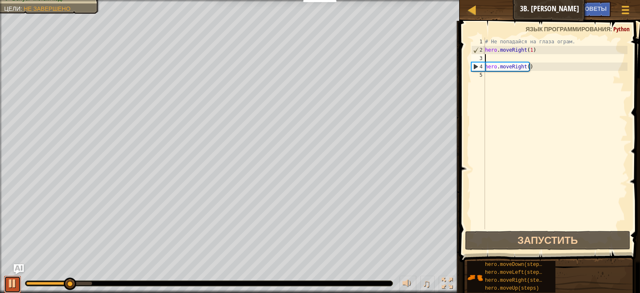
click at [15, 287] on div at bounding box center [12, 283] width 11 height 11
click at [538, 66] on div "# Не попадайся на глаза ограм. hero . moveRight ( 1 ) hero . moveRight ( )" at bounding box center [556, 142] width 144 height 208
type textarea "hero.moveRight()"
click at [538, 66] on div "# Не попадайся на глаза ограм. hero . moveRight ( 1 ) hero . moveRight ( )" at bounding box center [556, 142] width 144 height 208
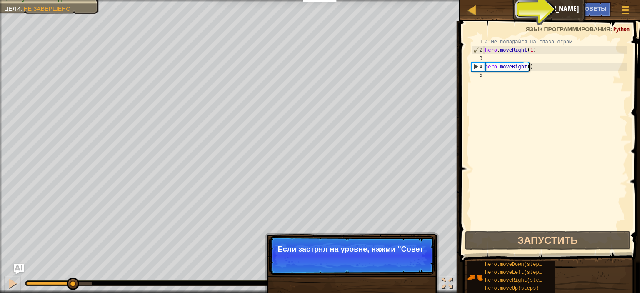
click at [495, 59] on div "# Не попадайся на глаза ограм. hero . moveRight ( 1 ) hero . moveRight ( )" at bounding box center [556, 142] width 144 height 208
